Goal: Task Accomplishment & Management: Manage account settings

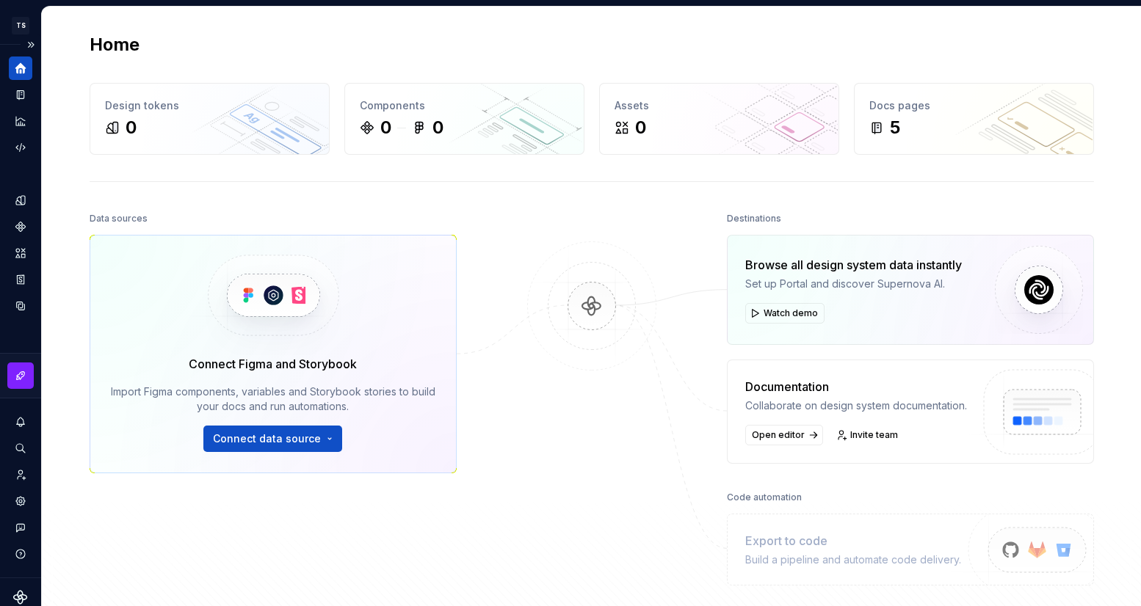
click at [21, 66] on icon "Home" at bounding box center [20, 68] width 11 height 11
click at [18, 93] on icon "Documentation" at bounding box center [20, 94] width 13 height 13
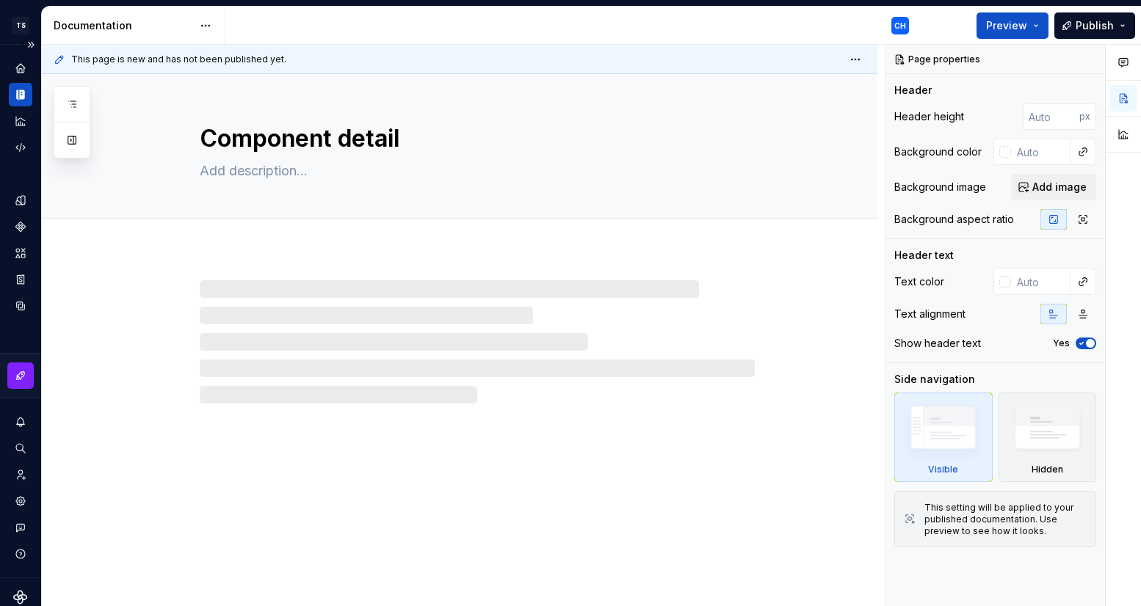
click at [18, 94] on icon "Documentation" at bounding box center [20, 94] width 13 height 13
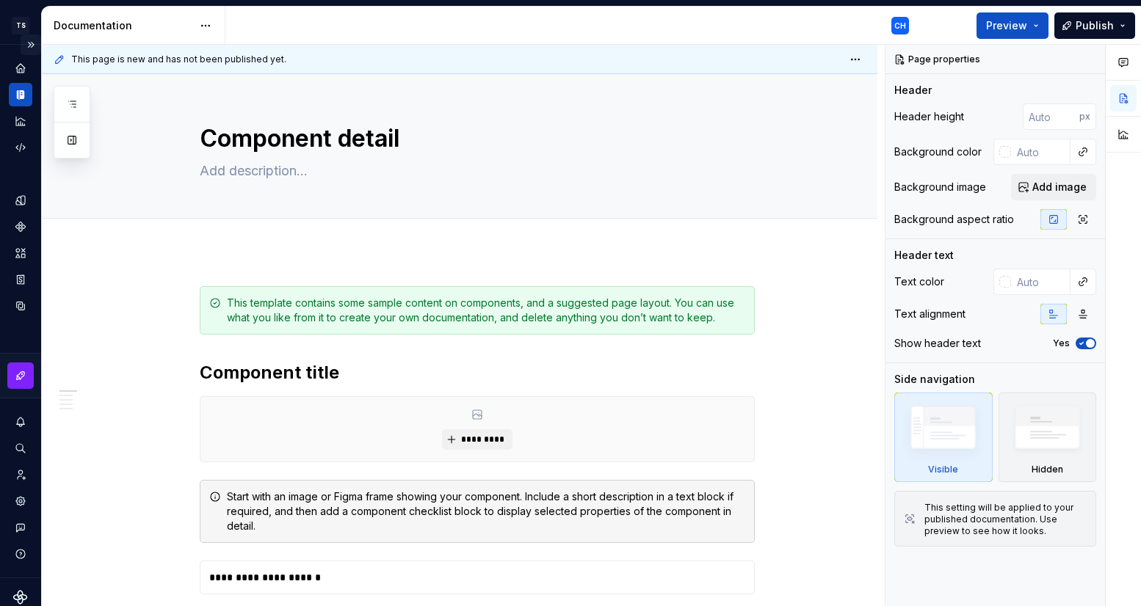
click at [25, 41] on button "Expand sidebar" at bounding box center [31, 45] width 21 height 21
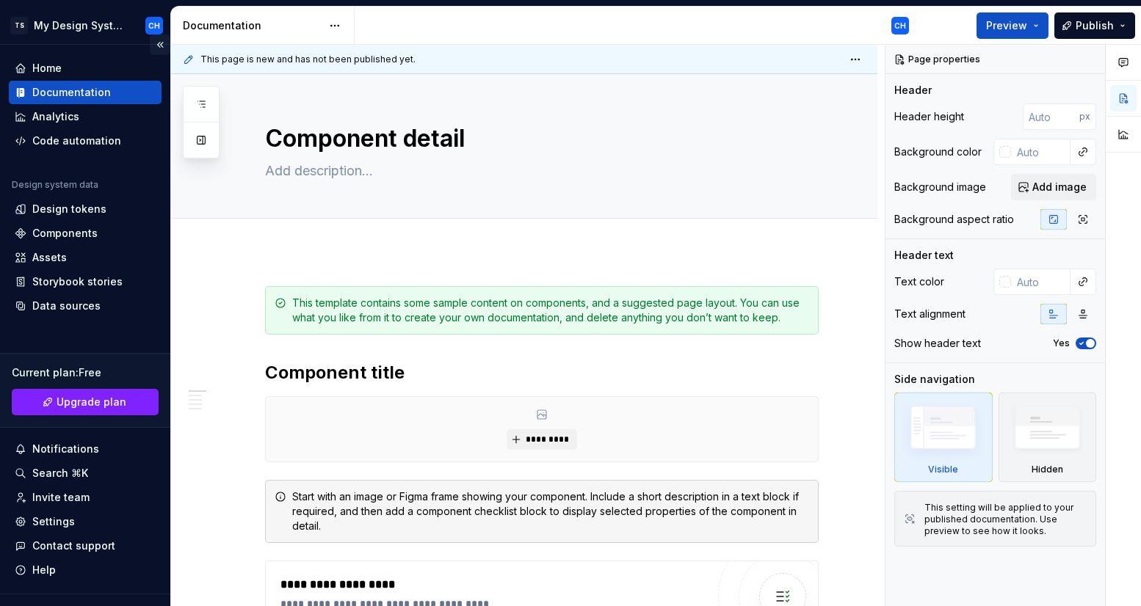
type textarea "*"
click at [69, 229] on div "Components" at bounding box center [64, 233] width 65 height 15
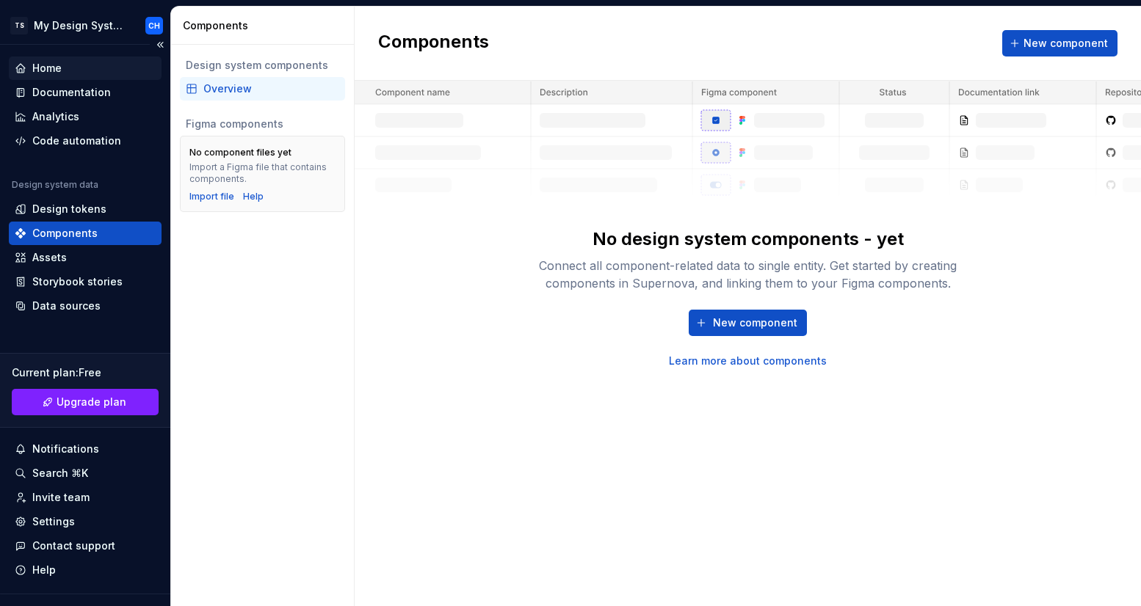
click at [68, 73] on div "Home" at bounding box center [85, 68] width 141 height 15
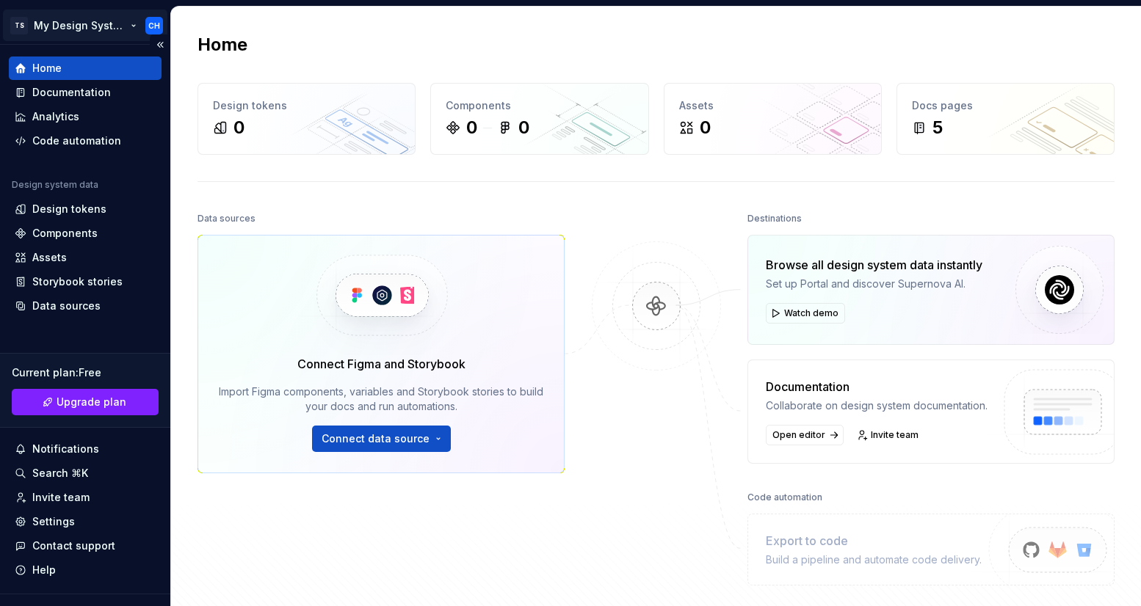
click at [87, 18] on html "TS My Design System CH Home Documentation Analytics Code automation Design syst…" at bounding box center [570, 303] width 1141 height 606
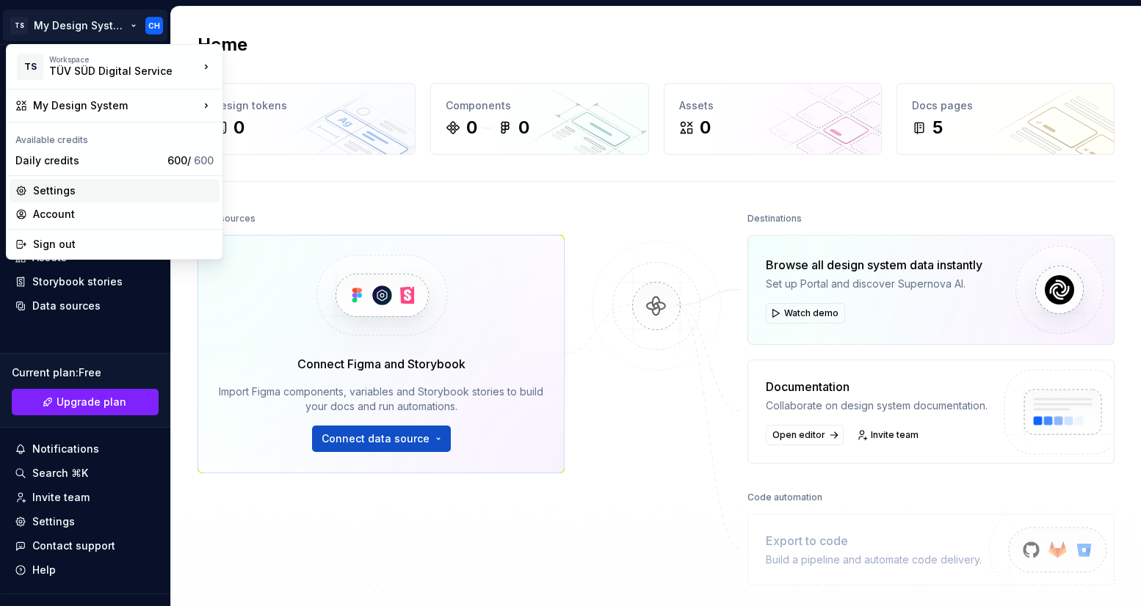
click at [91, 190] on div "Settings" at bounding box center [123, 191] width 181 height 15
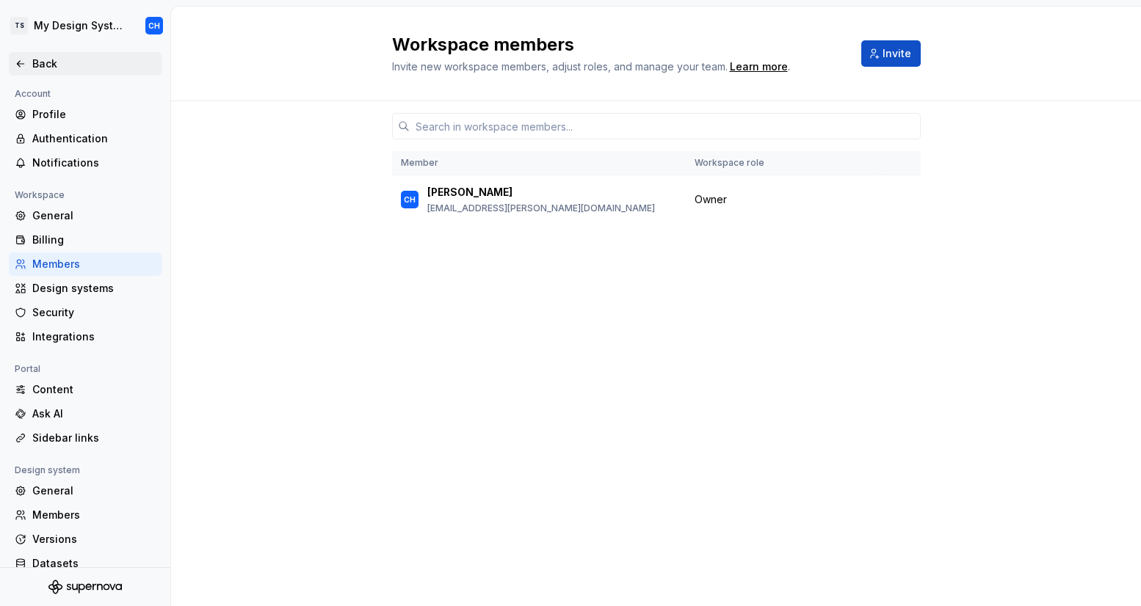
click at [16, 58] on icon at bounding box center [21, 64] width 12 height 12
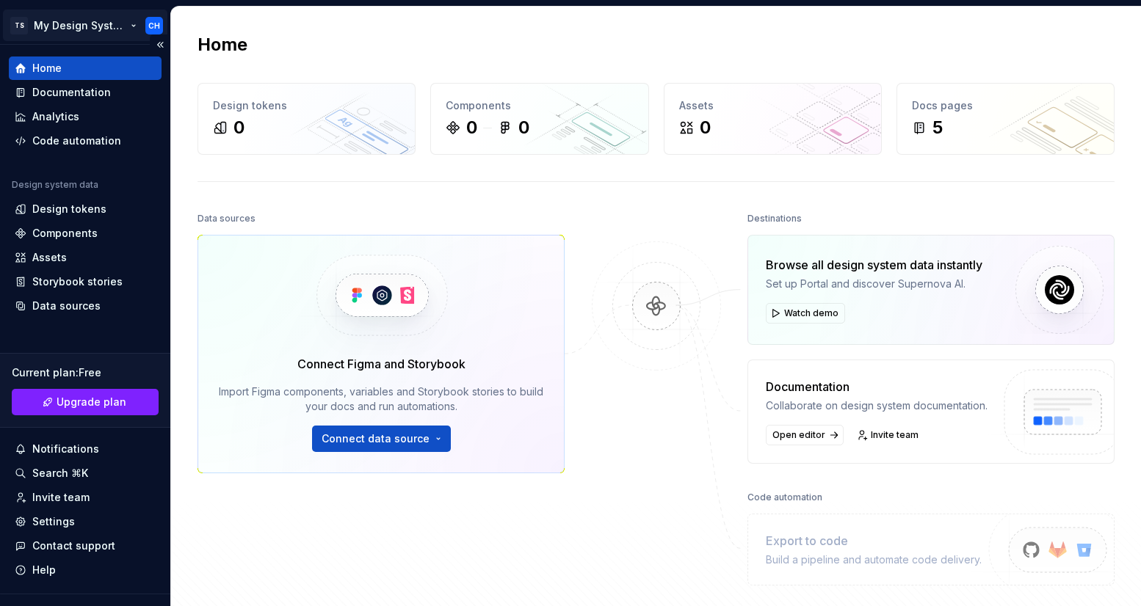
click at [88, 27] on html "TS My Design System CH Home Documentation Analytics Code automation Design syst…" at bounding box center [570, 303] width 1141 height 606
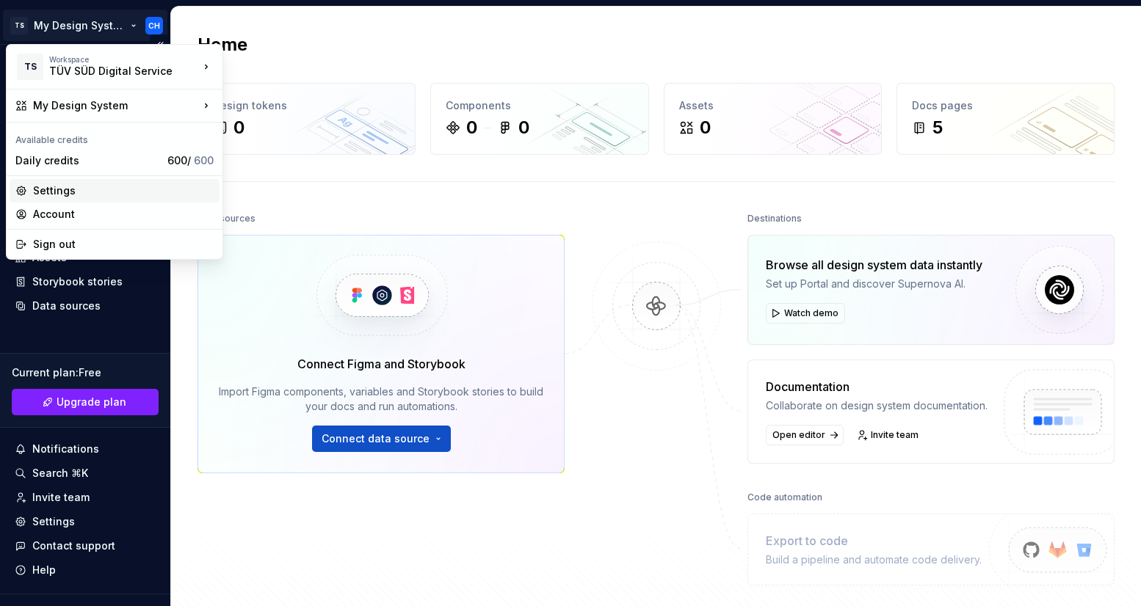
click at [107, 192] on div "Settings" at bounding box center [123, 191] width 181 height 15
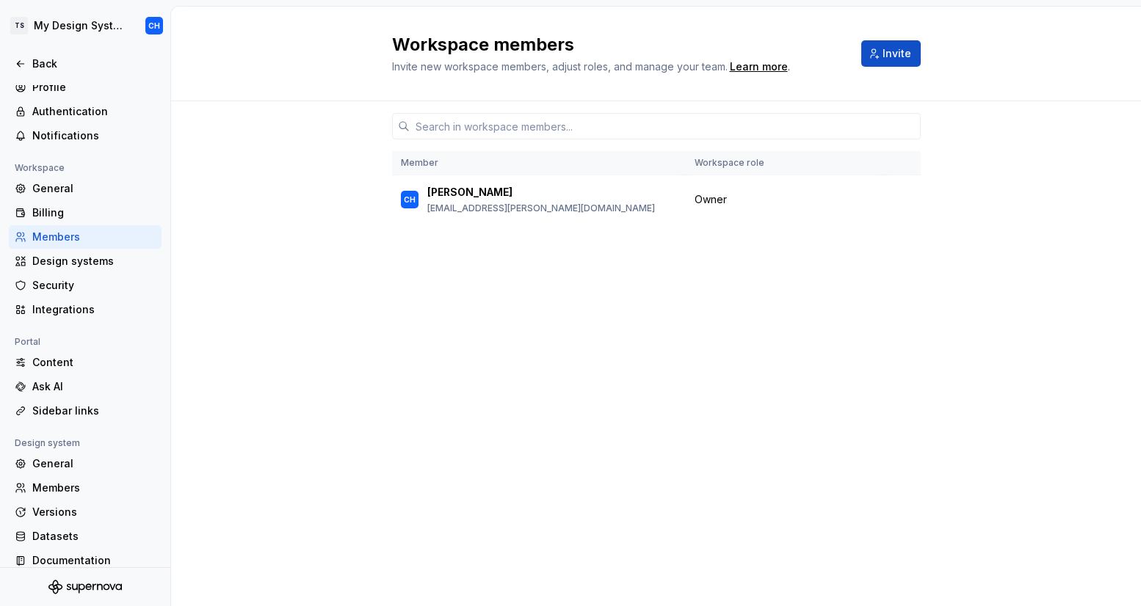
scroll to position [40, 0]
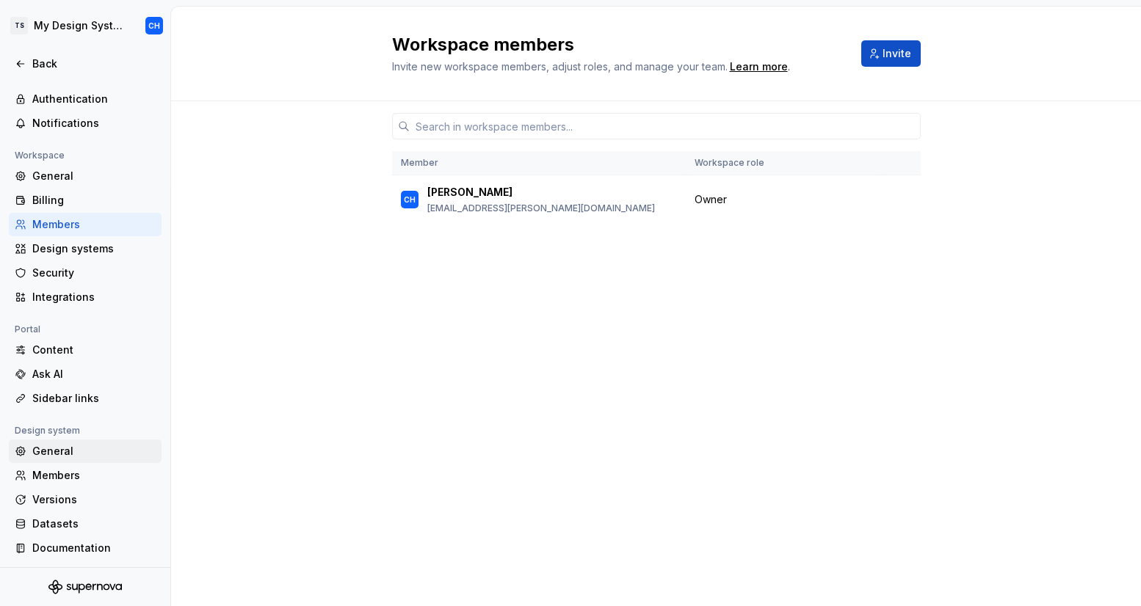
click at [89, 452] on div "General" at bounding box center [93, 451] width 123 height 15
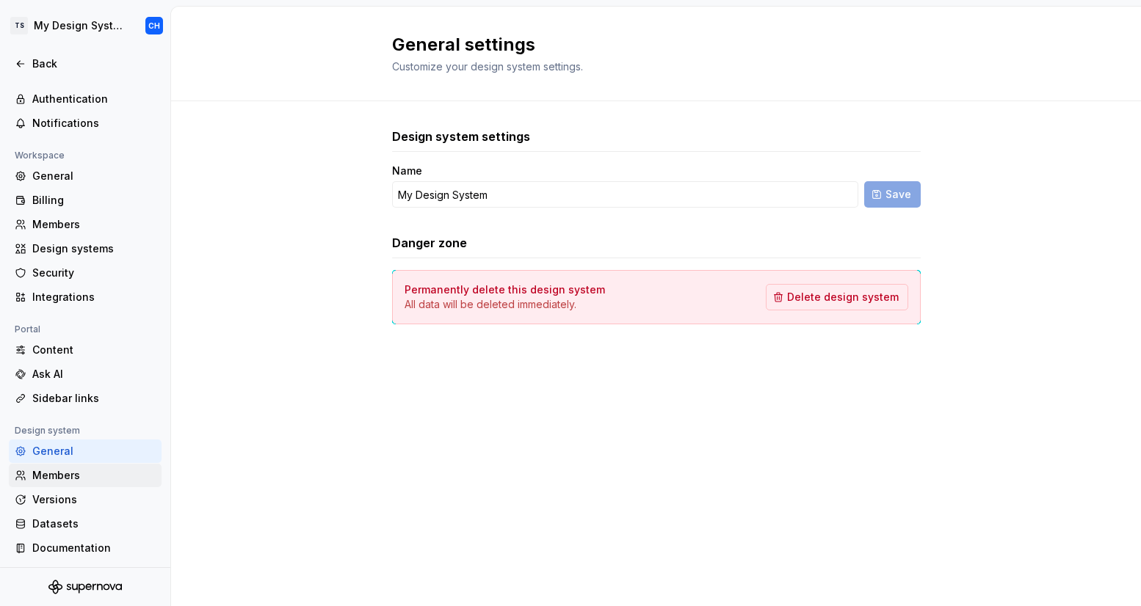
click at [84, 474] on div "Members" at bounding box center [93, 475] width 123 height 15
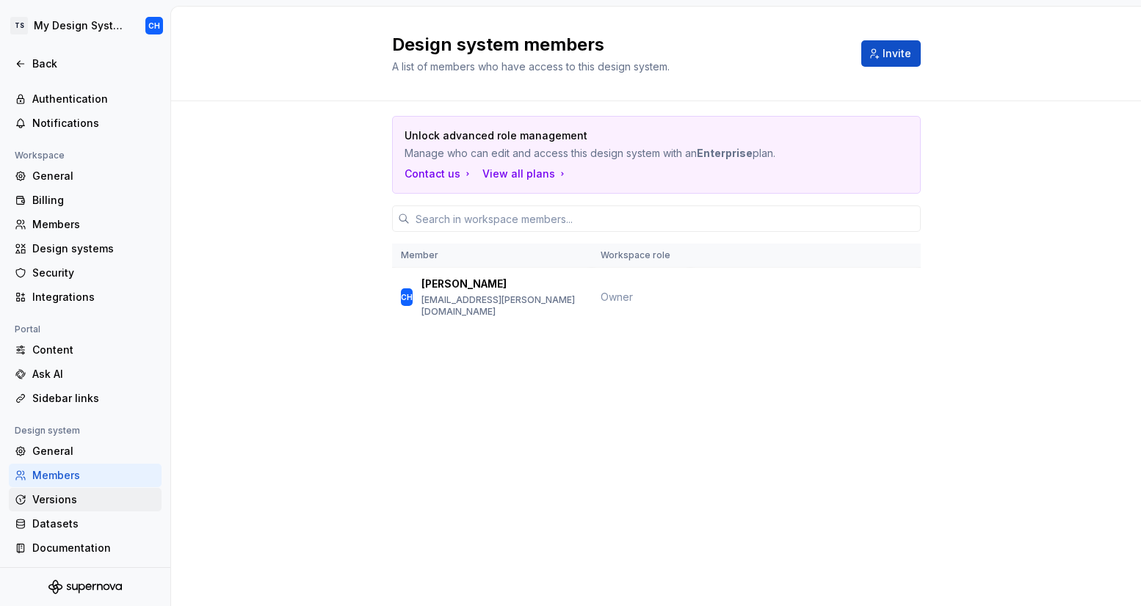
click at [40, 497] on div "Versions" at bounding box center [93, 500] width 123 height 15
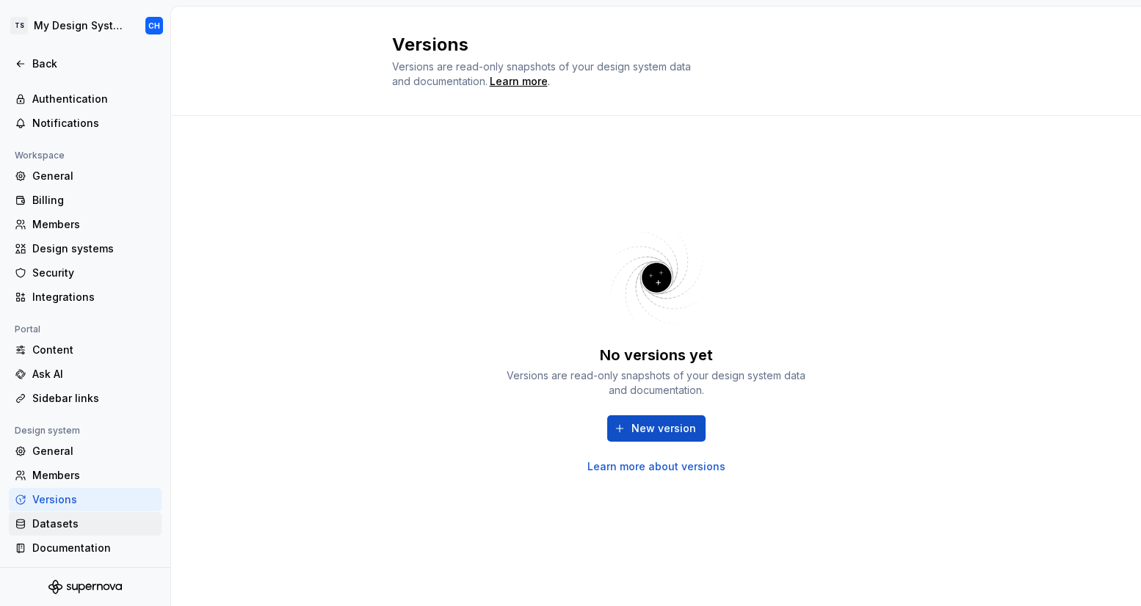
click at [46, 518] on div "Datasets" at bounding box center [93, 524] width 123 height 15
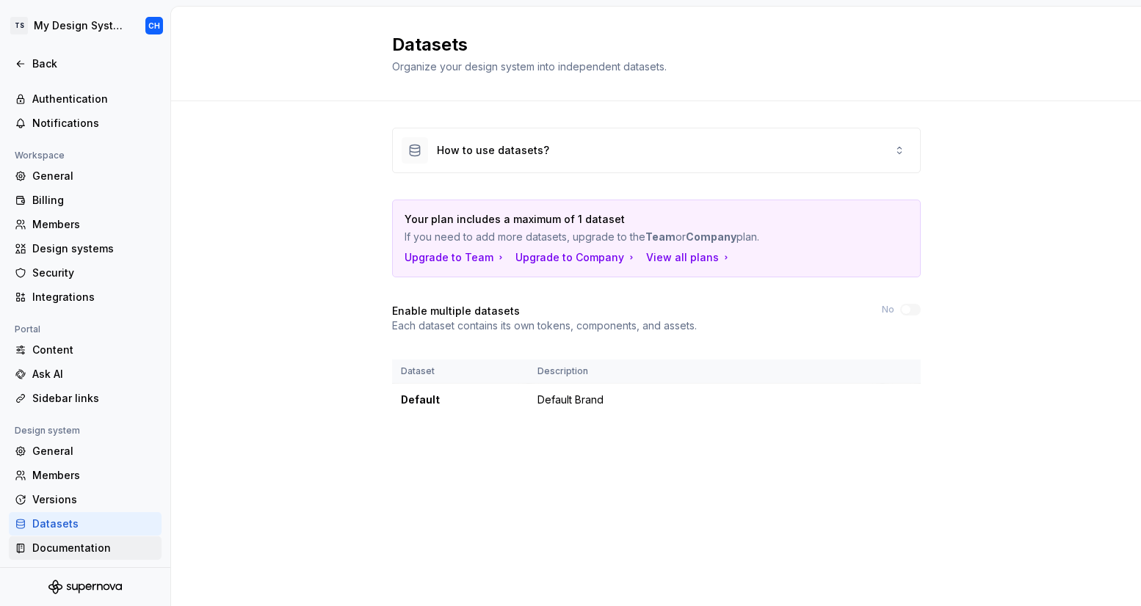
click at [56, 544] on div "Documentation" at bounding box center [93, 548] width 123 height 15
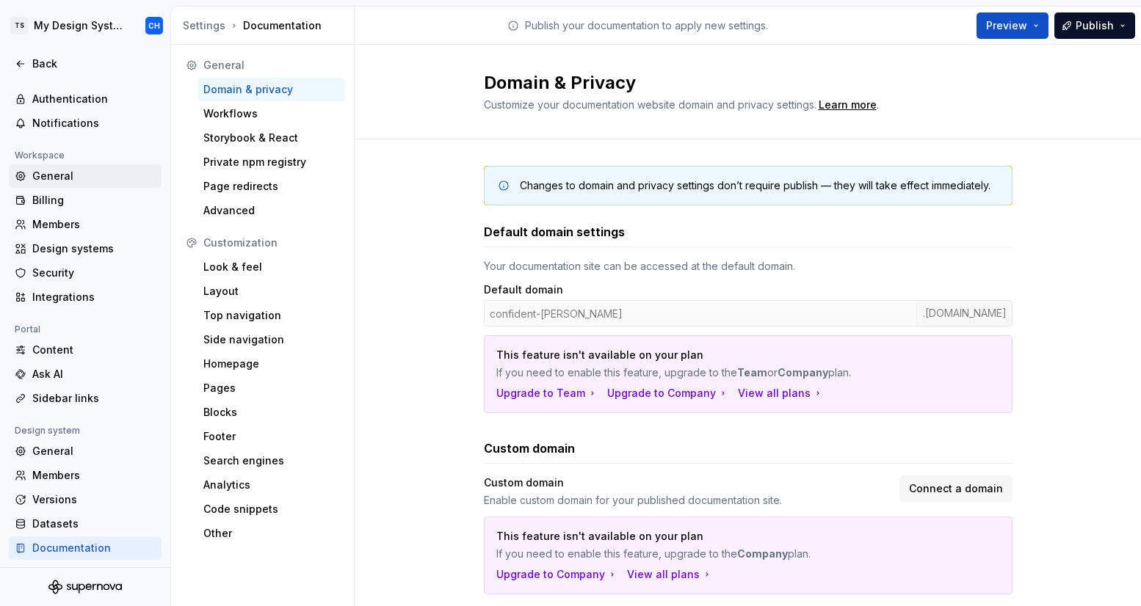
click at [57, 170] on div "General" at bounding box center [93, 176] width 123 height 15
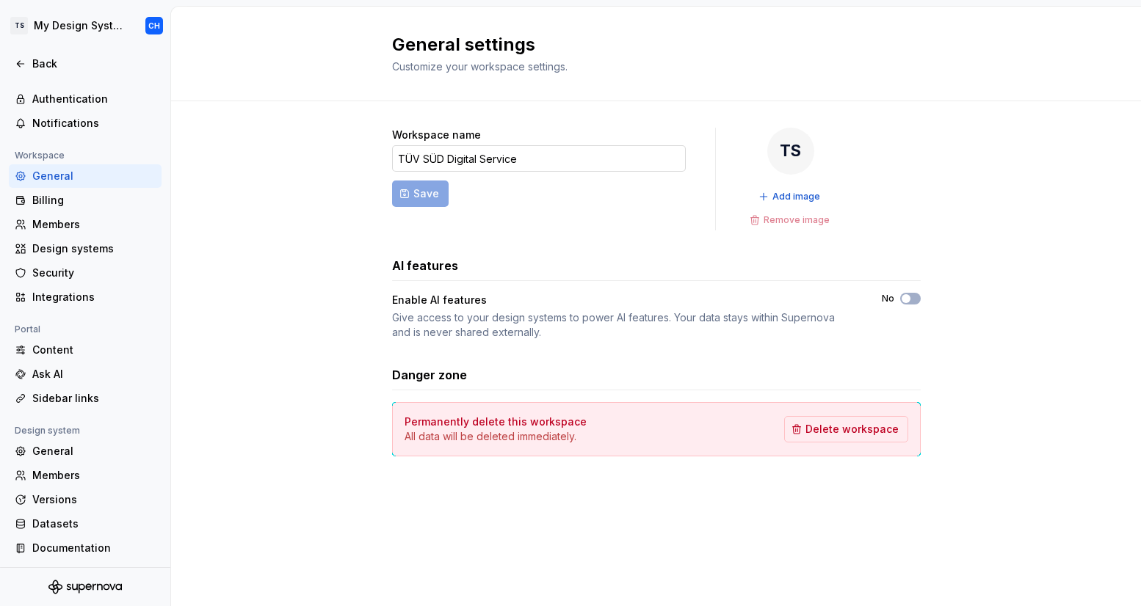
click at [426, 159] on input "TÜV SÜD Digital Service" at bounding box center [539, 158] width 294 height 26
drag, startPoint x: 524, startPoint y: 160, endPoint x: 344, endPoint y: 134, distance: 181.7
click at [348, 137] on div "Workspace name TÜV SÜD Digital Service Save TS Add image Remove image AI featur…" at bounding box center [656, 306] width 970 height 411
type input "My Zone"
click at [428, 196] on span "Save" at bounding box center [426, 193] width 26 height 15
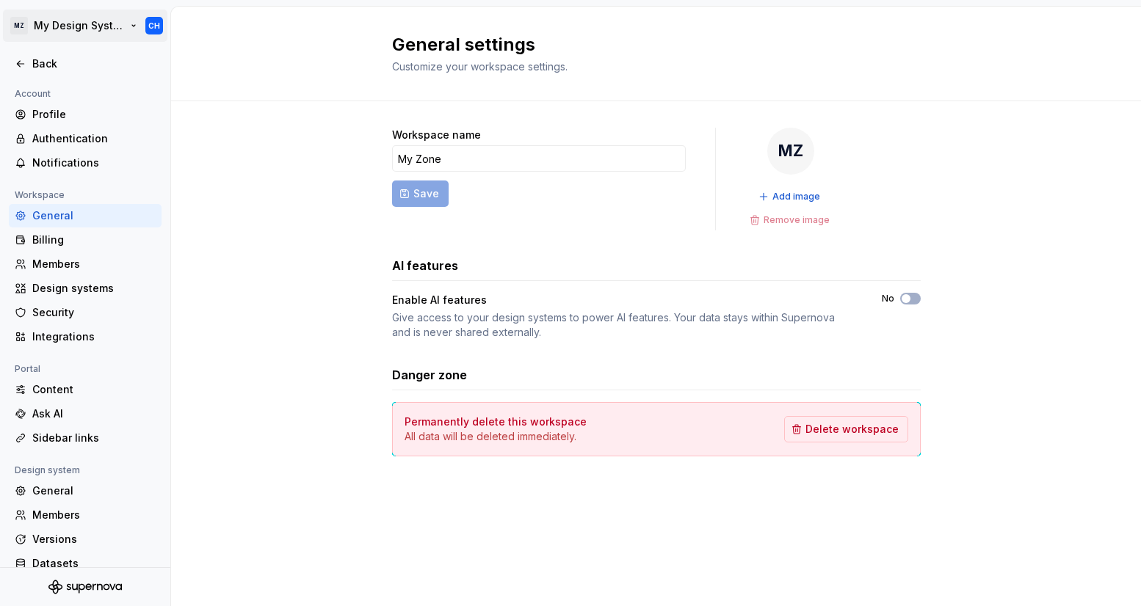
click at [123, 21] on html "MZ My Design System CH Back Account Profile Authentication Notifications Worksp…" at bounding box center [570, 303] width 1141 height 606
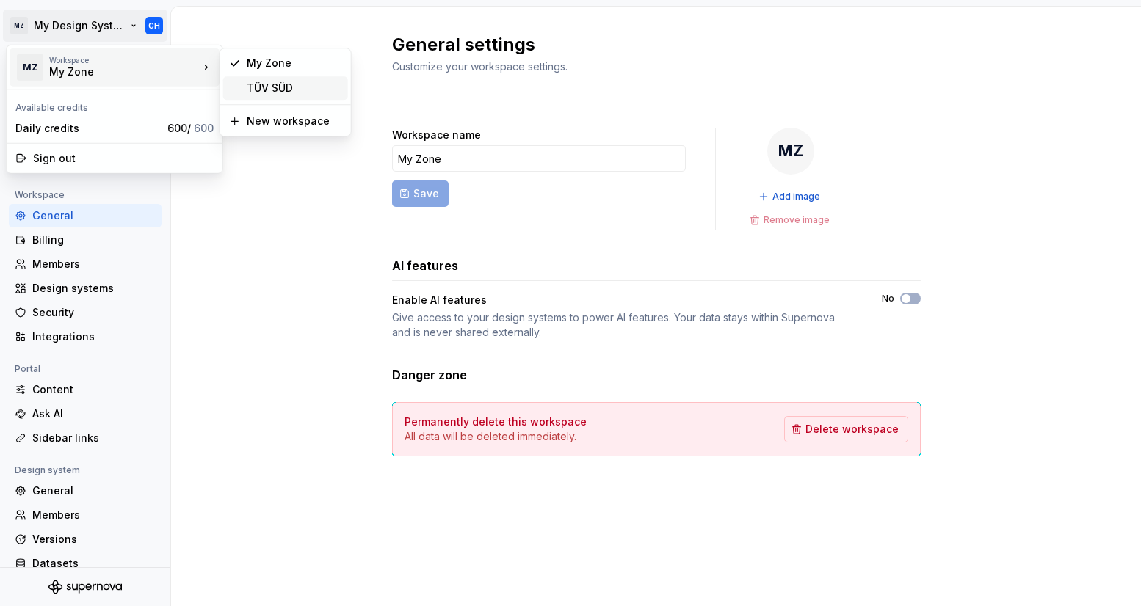
click at [266, 90] on div "TÜV SÜD" at bounding box center [294, 88] width 95 height 15
